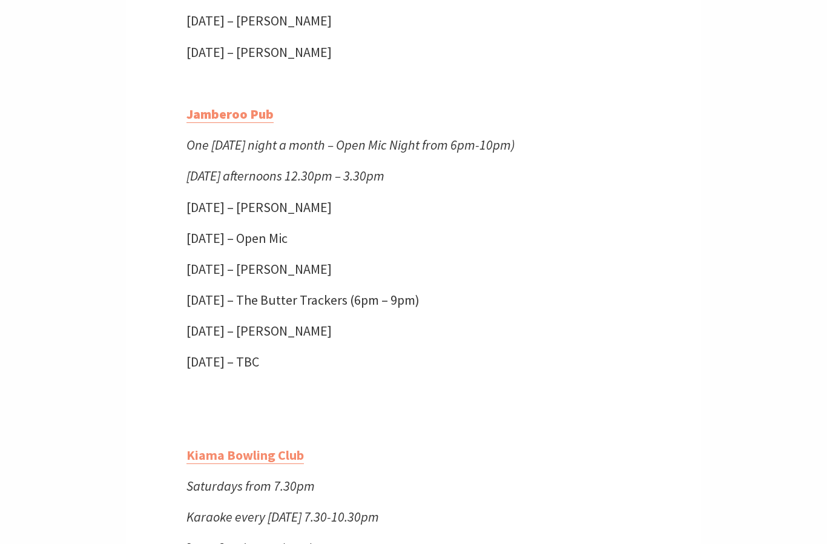
scroll to position [2212, 0]
click at [240, 122] on strong "Jamberoo Pub" at bounding box center [229, 113] width 87 height 17
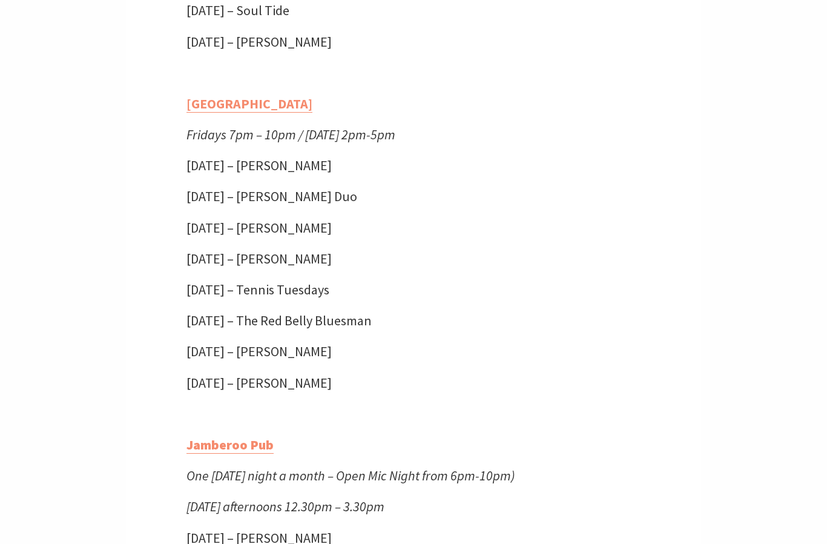
scroll to position [1881, 0]
click at [261, 113] on link "[GEOGRAPHIC_DATA]" at bounding box center [249, 105] width 126 height 18
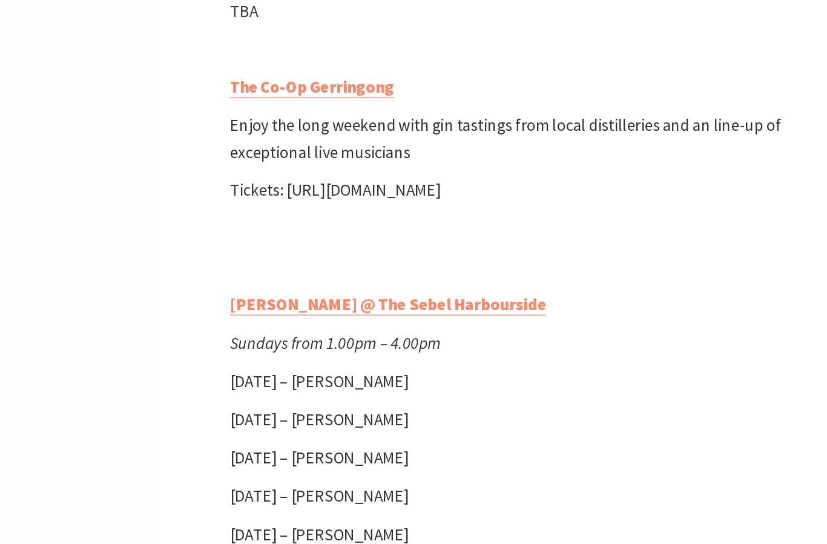
scroll to position [3875, 0]
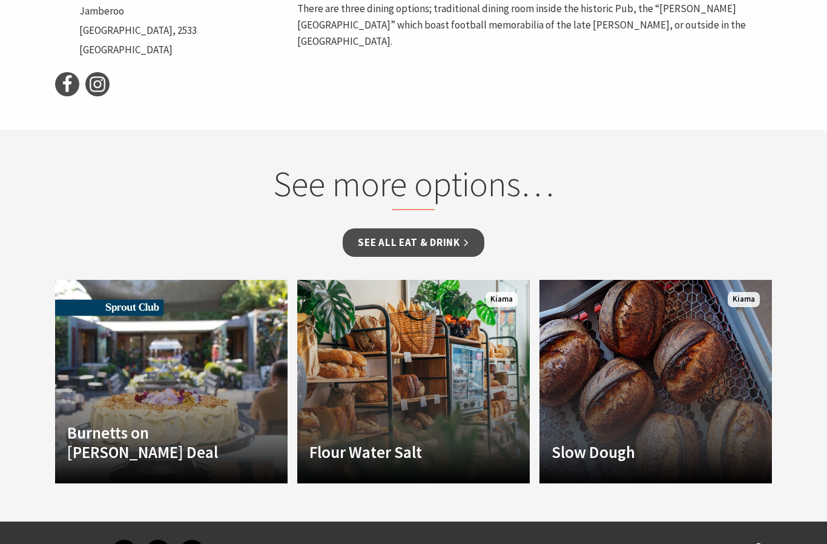
scroll to position [618, 0]
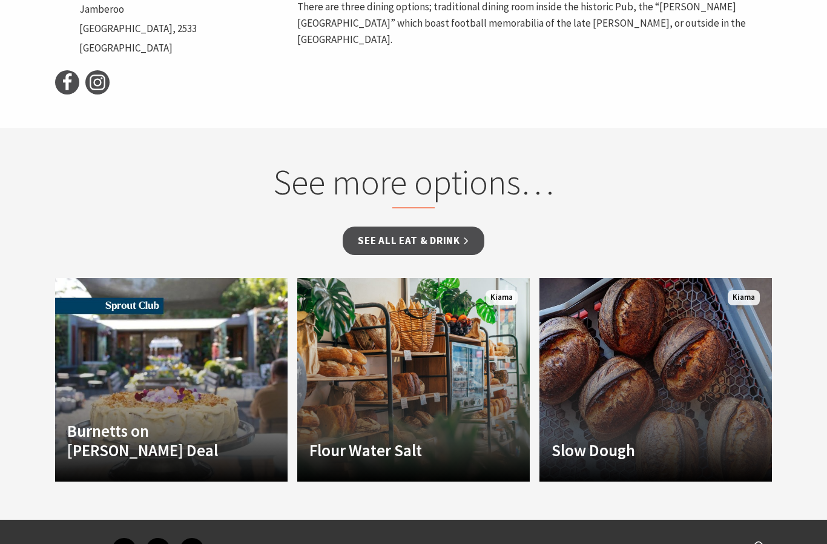
click at [449, 247] on link "See all Eat & Drink" at bounding box center [413, 240] width 141 height 28
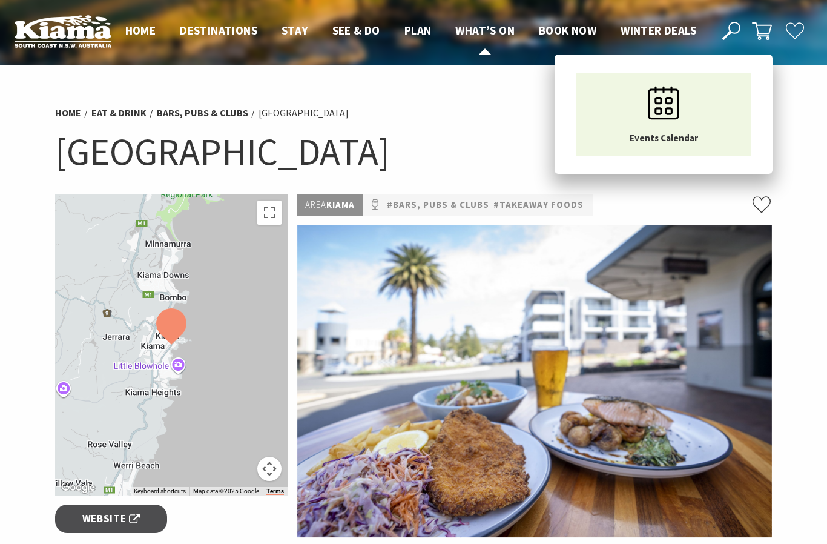
click at [482, 31] on link "What’s On" at bounding box center [484, 31] width 59 height 16
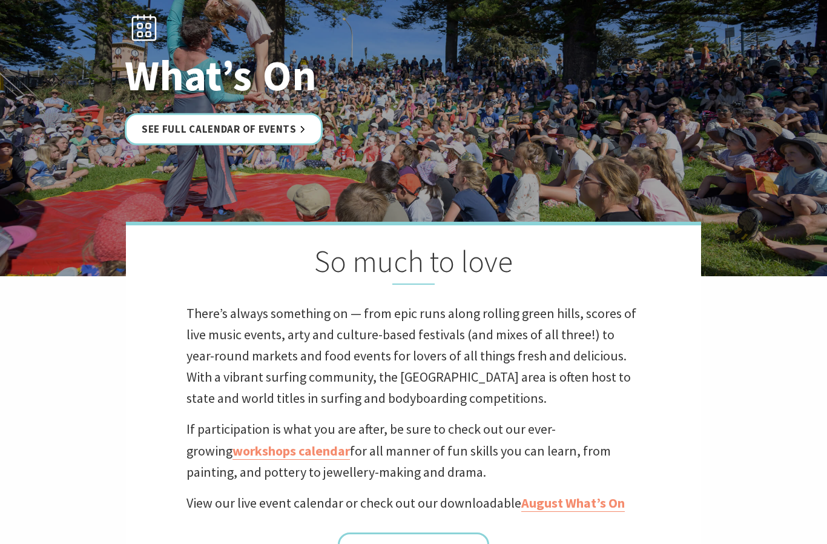
scroll to position [131, 0]
click at [268, 146] on link "See Full Calendar of Events" at bounding box center [224, 130] width 198 height 32
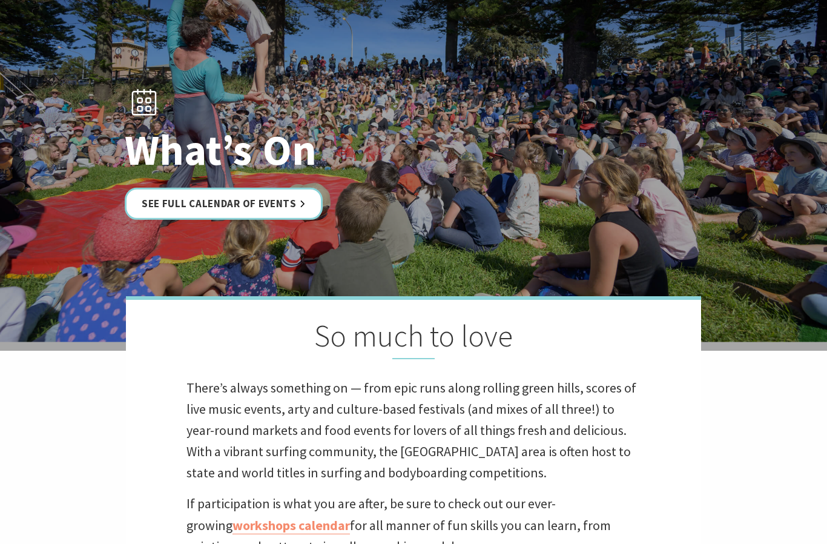
scroll to position [0, 0]
